Goal: Navigation & Orientation: Understand site structure

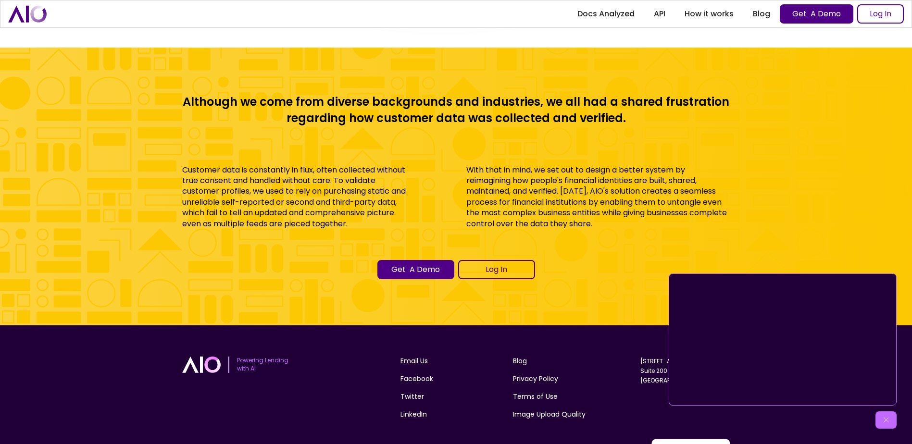
scroll to position [4276, 0]
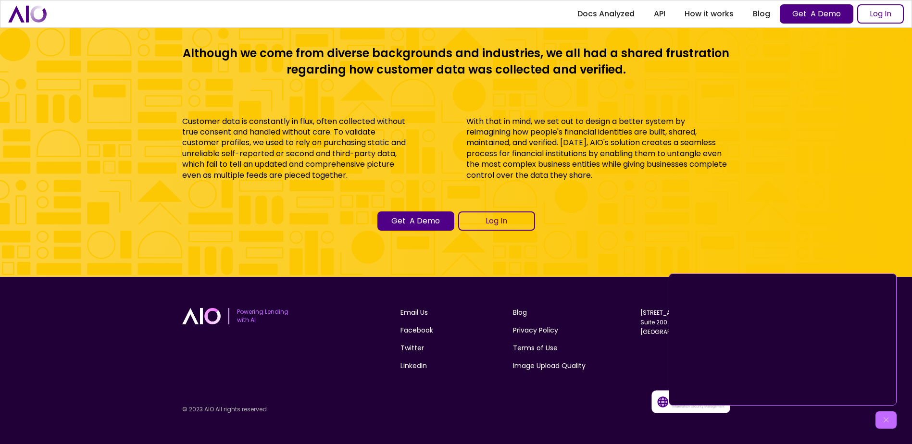
click at [883, 415] on div "Get to know AIO" at bounding box center [886, 420] width 21 height 17
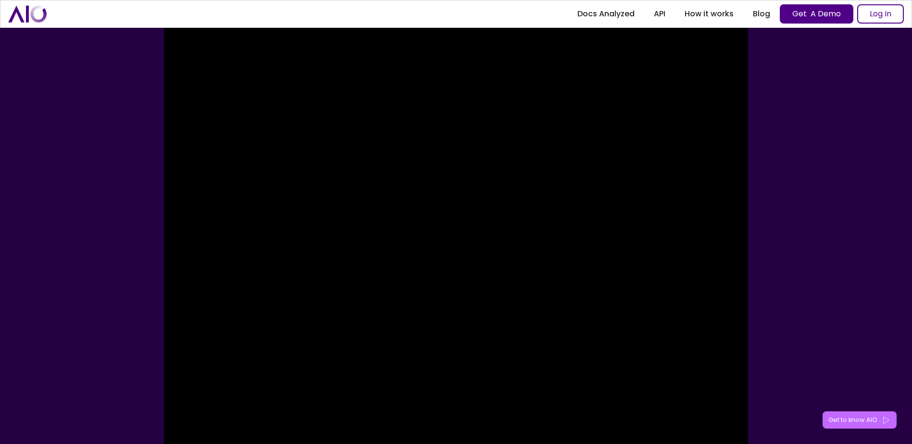
scroll to position [0, 0]
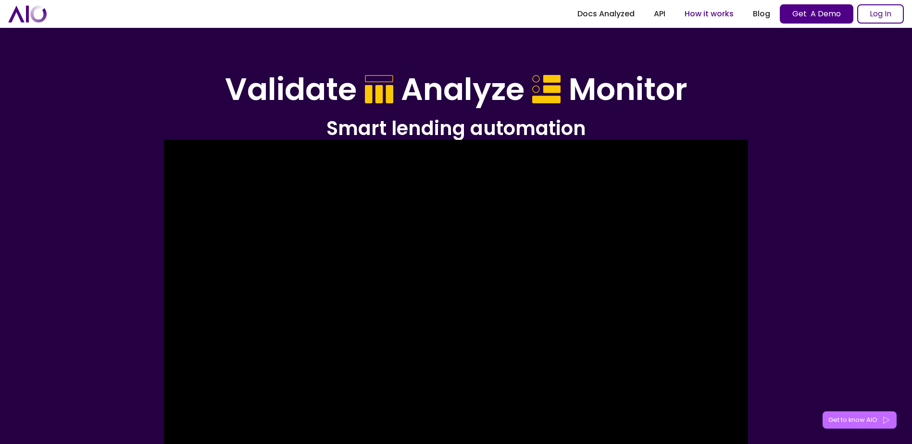
click at [712, 11] on link "How it works" at bounding box center [709, 13] width 68 height 17
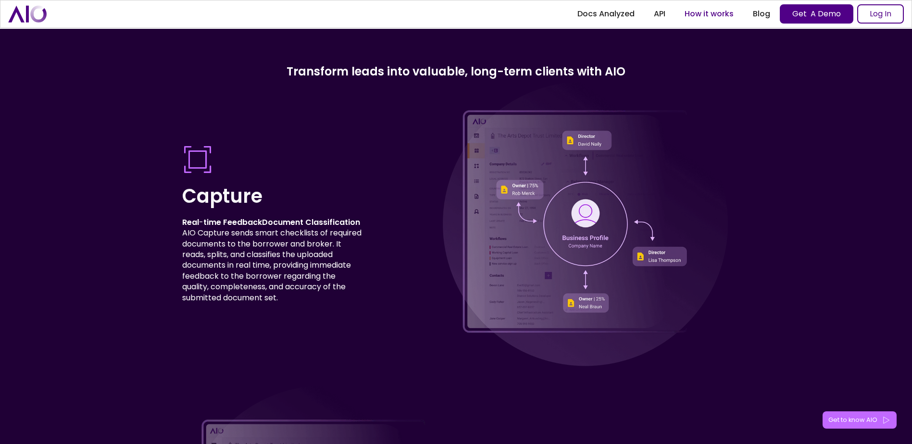
scroll to position [2726, 0]
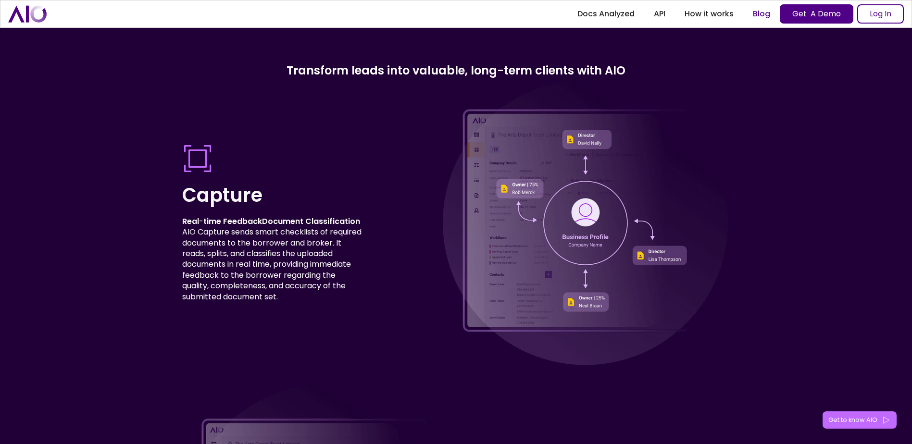
click at [759, 9] on link "Blog" at bounding box center [761, 13] width 37 height 17
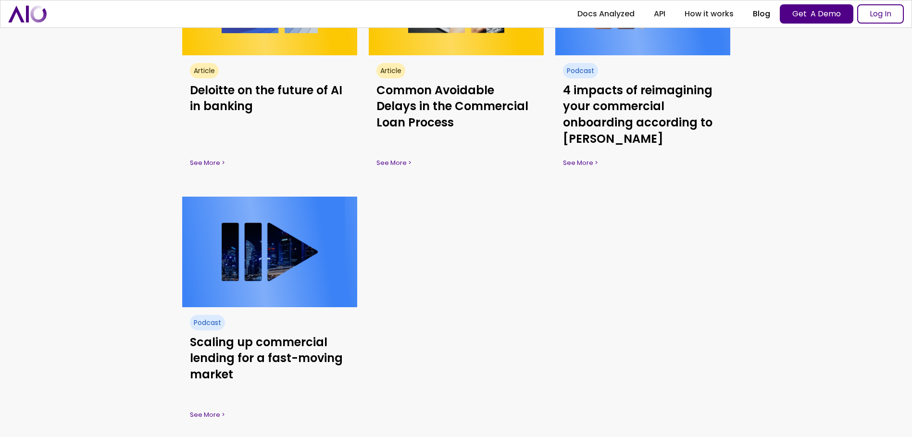
scroll to position [1080, 0]
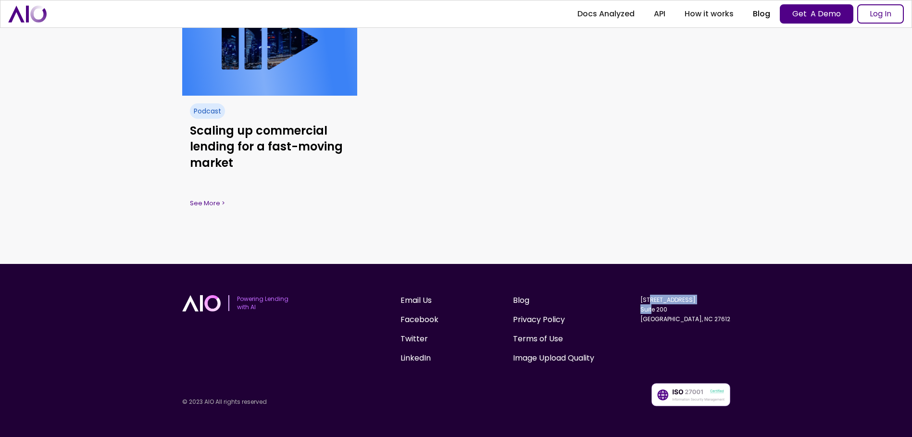
click at [675, 308] on div "Get Started Powering Lending with AI Email Us Facebook Twitter LinkedIn Blog Pr…" at bounding box center [456, 350] width 912 height 173
drag, startPoint x: 675, startPoint y: 308, endPoint x: 577, endPoint y: 289, distance: 100.4
click at [579, 287] on div "Get Started Powering Lending with AI Email Us Facebook Twitter LinkedIn Blog Pr…" at bounding box center [456, 350] width 912 height 173
click at [417, 301] on link "Email Us" at bounding box center [416, 301] width 31 height 12
click at [540, 320] on link "Privacy Policy" at bounding box center [539, 320] width 52 height 12
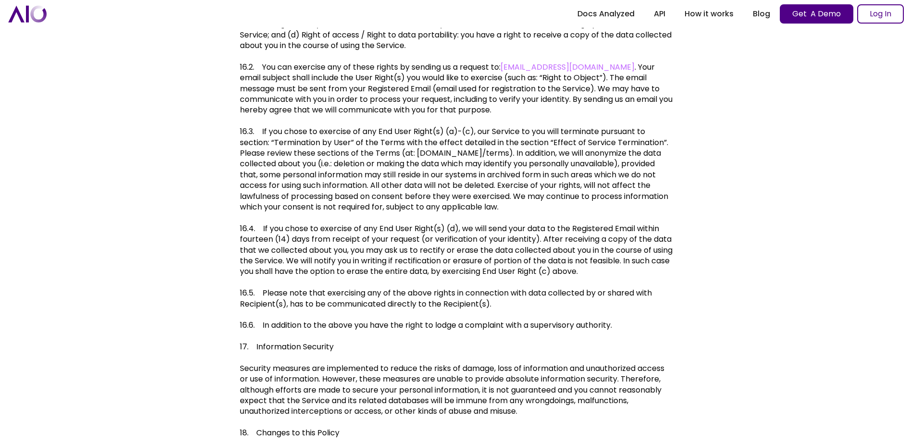
scroll to position [3979, 0]
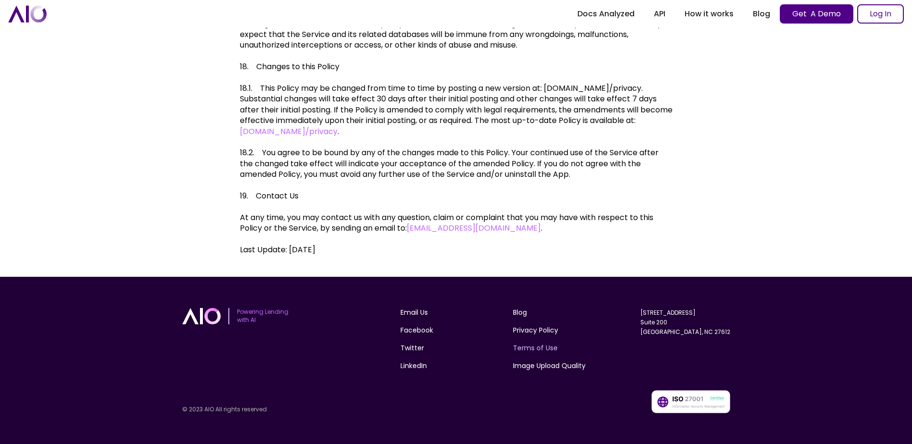
click at [519, 350] on link "Terms of Use" at bounding box center [535, 348] width 45 height 10
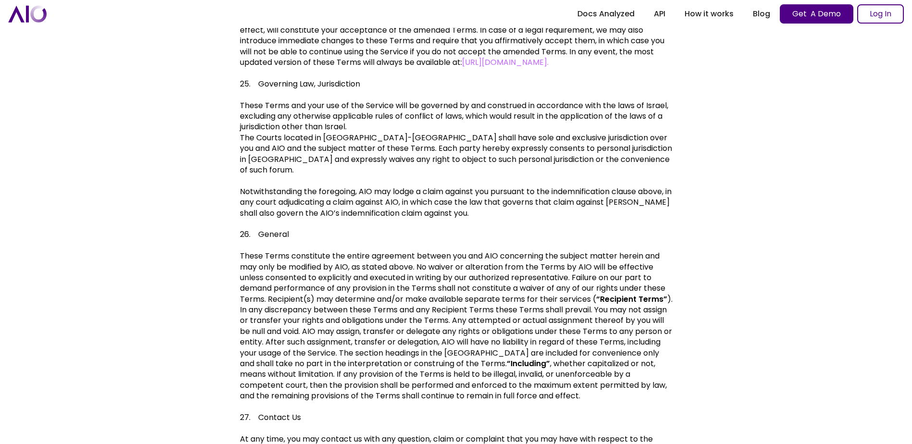
scroll to position [4037, 0]
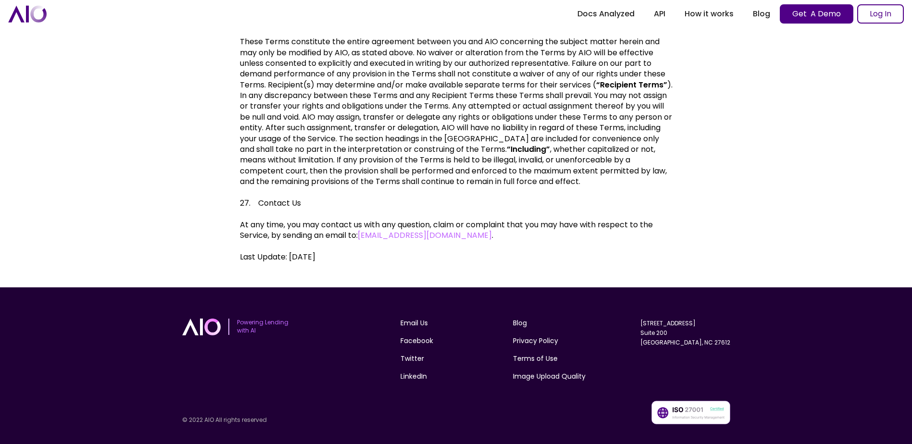
drag, startPoint x: 659, startPoint y: 315, endPoint x: 731, endPoint y: 317, distance: 72.6
click at [731, 317] on div "Get Started Powering Lending with AI Email Us Facebook Twitter LinkedIn Blog Pr…" at bounding box center [456, 371] width 912 height 167
copy link "[STREET_ADDRESS]"
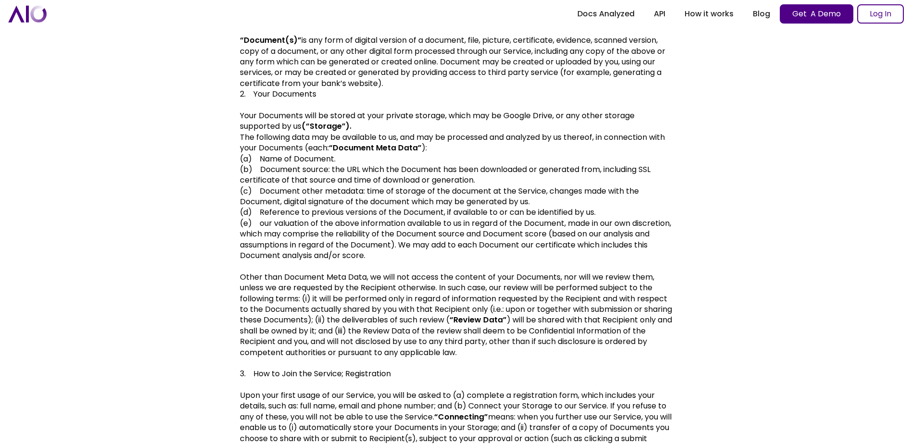
scroll to position [0, 0]
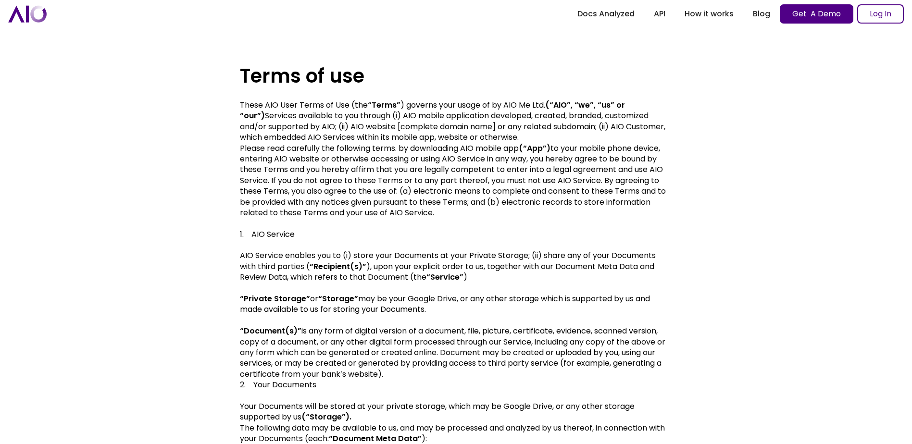
click at [25, 14] on img "home" at bounding box center [27, 13] width 38 height 17
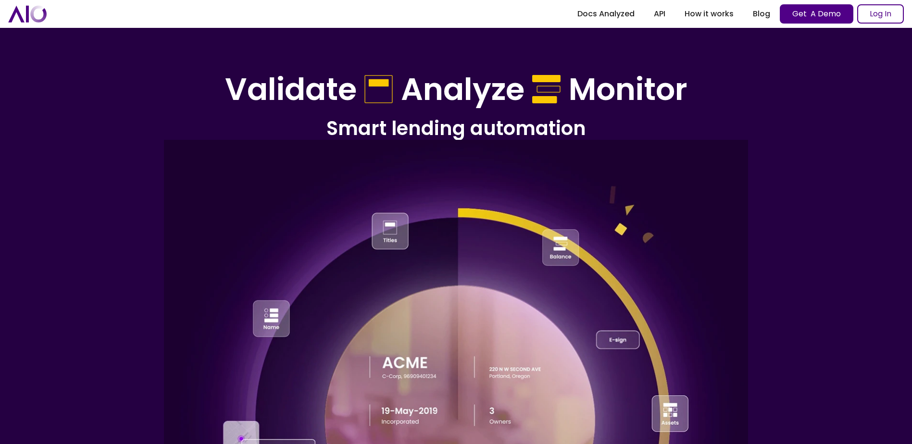
click at [102, 264] on div at bounding box center [456, 425] width 730 height 570
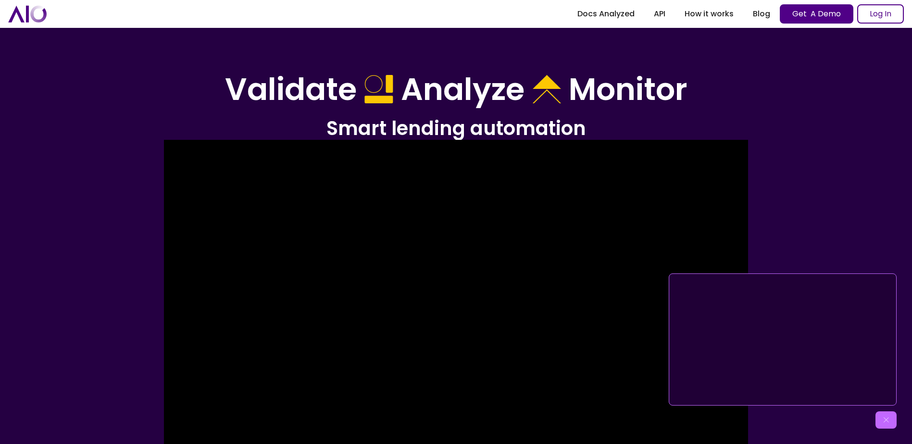
drag, startPoint x: 105, startPoint y: 38, endPoint x: 100, endPoint y: 2, distance: 36.0
click at [105, 38] on header "Validate Analyze Monitor Smart lending automation Get A Demo Log In Click for s…" at bounding box center [456, 387] width 912 height 775
